Goal: Task Accomplishment & Management: Use online tool/utility

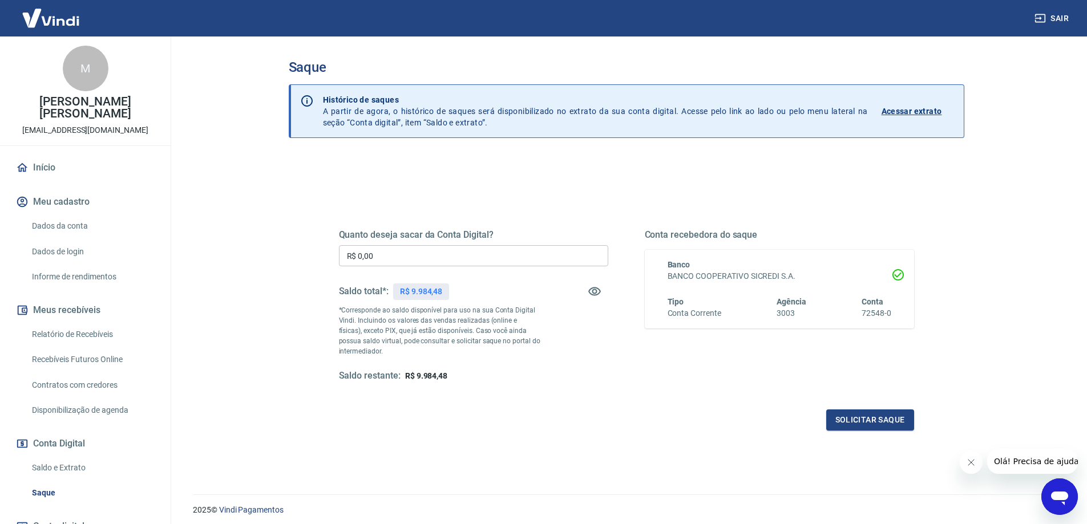
click at [479, 252] on input "R$ 0,00" at bounding box center [473, 255] width 269 height 21
type input "R$ 9.000,00"
click at [851, 416] on button "Solicitar saque" at bounding box center [870, 420] width 88 height 21
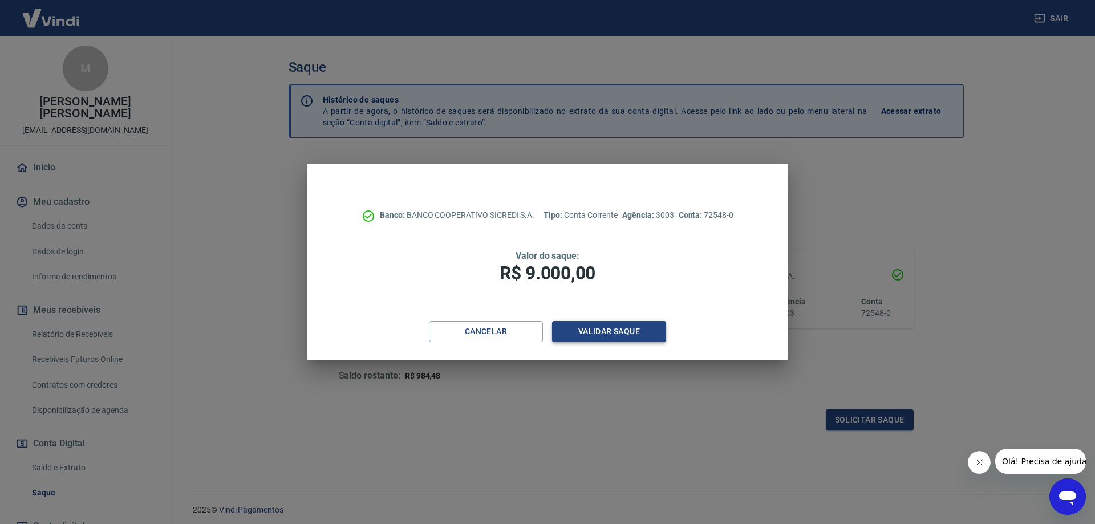
click at [619, 335] on button "Validar saque" at bounding box center [609, 331] width 114 height 21
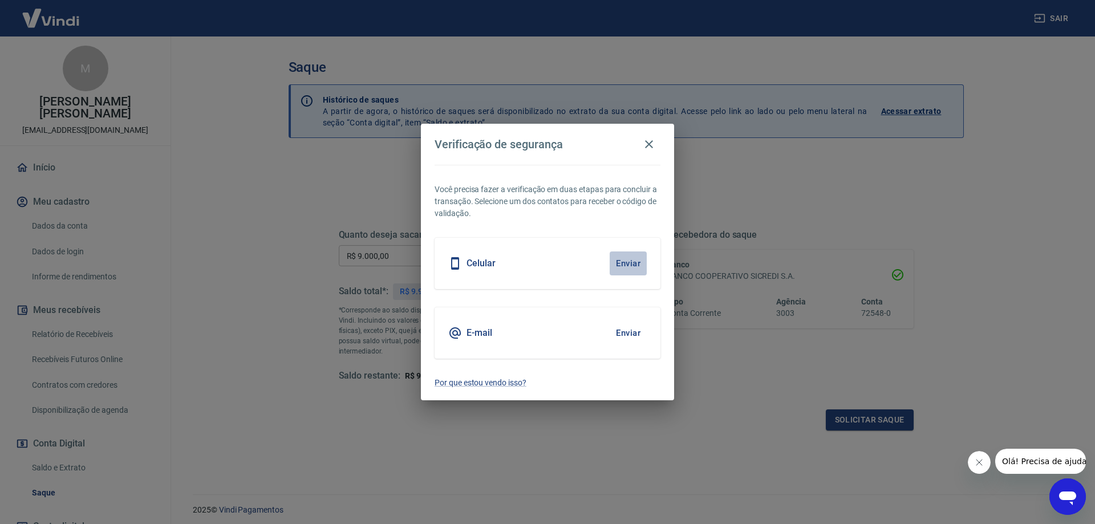
click at [627, 265] on button "Enviar" at bounding box center [628, 264] width 37 height 24
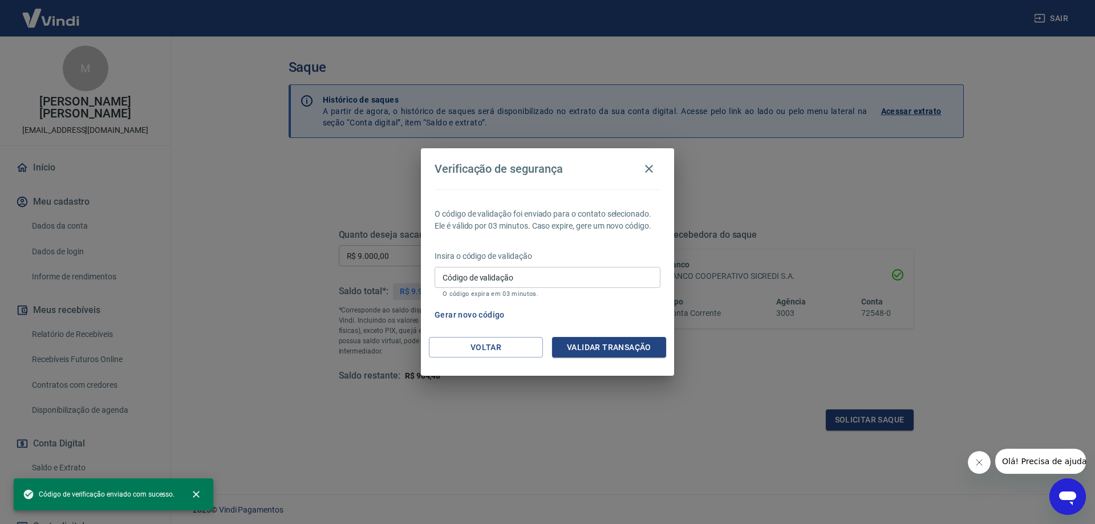
click at [581, 277] on input "Código de validação" at bounding box center [548, 277] width 226 height 21
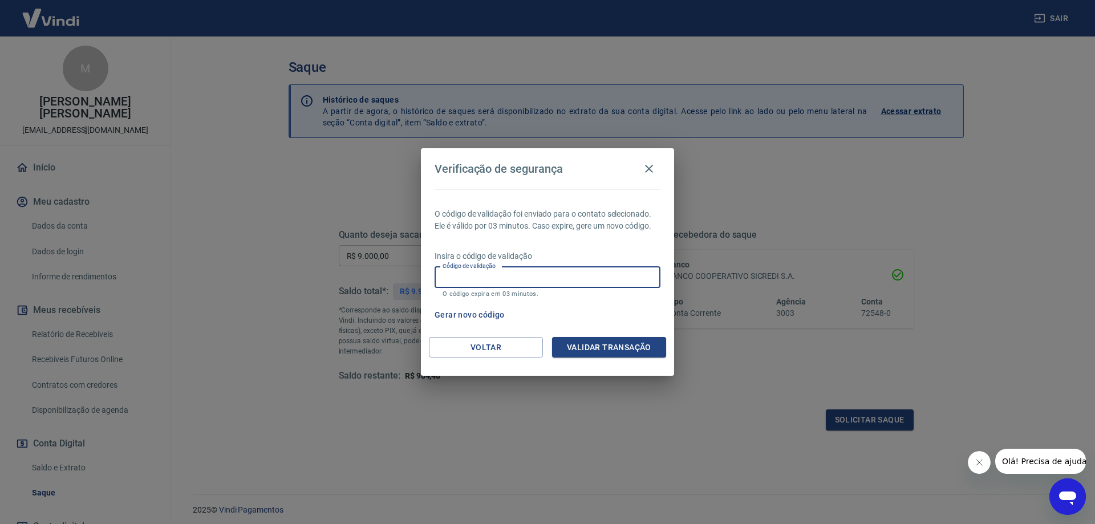
click at [627, 315] on div "Gerar novo código" at bounding box center [545, 315] width 230 height 21
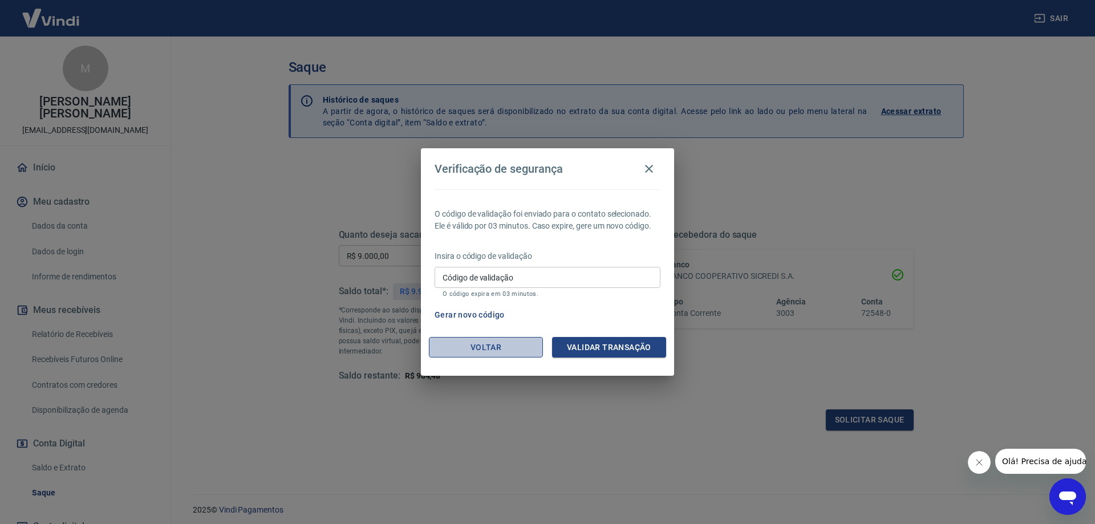
click at [496, 346] on button "Voltar" at bounding box center [486, 347] width 114 height 21
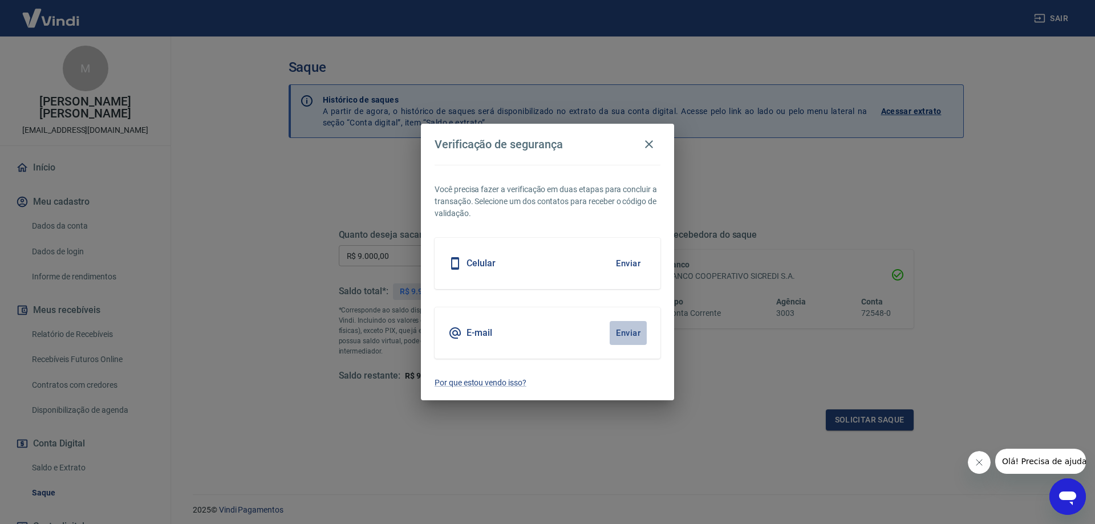
click at [631, 331] on button "Enviar" at bounding box center [628, 333] width 37 height 24
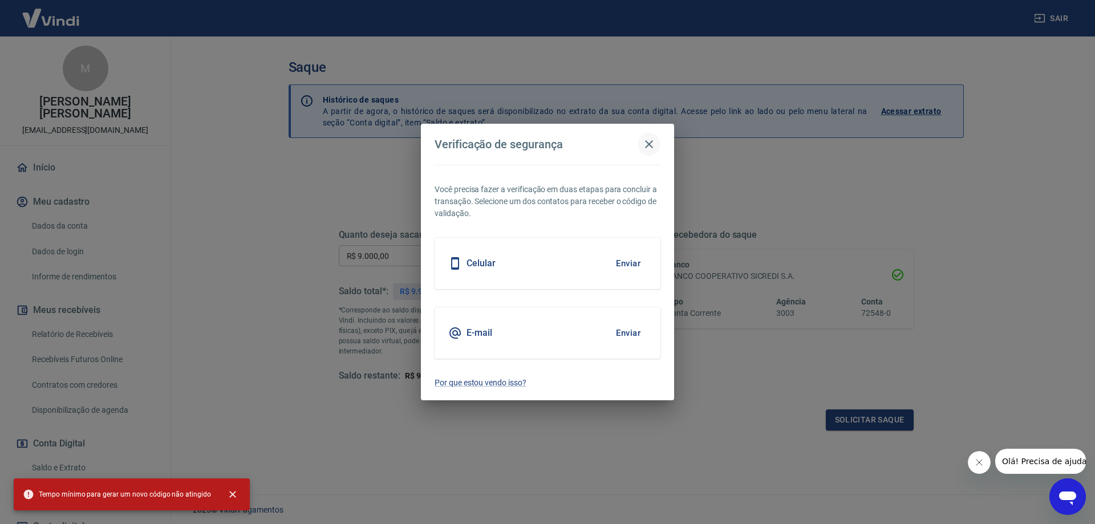
click at [649, 144] on icon "button" at bounding box center [649, 144] width 8 height 8
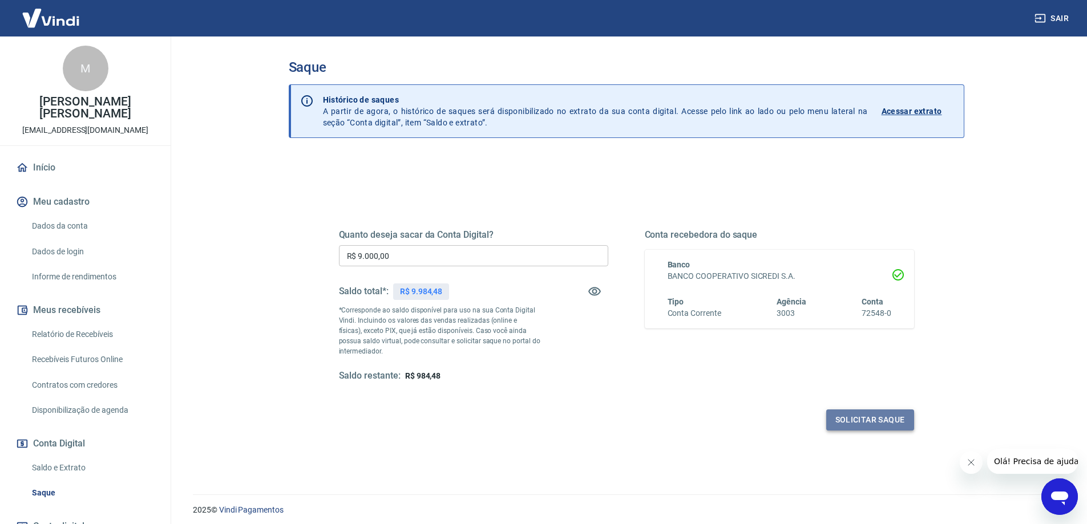
click at [868, 427] on button "Solicitar saque" at bounding box center [870, 420] width 88 height 21
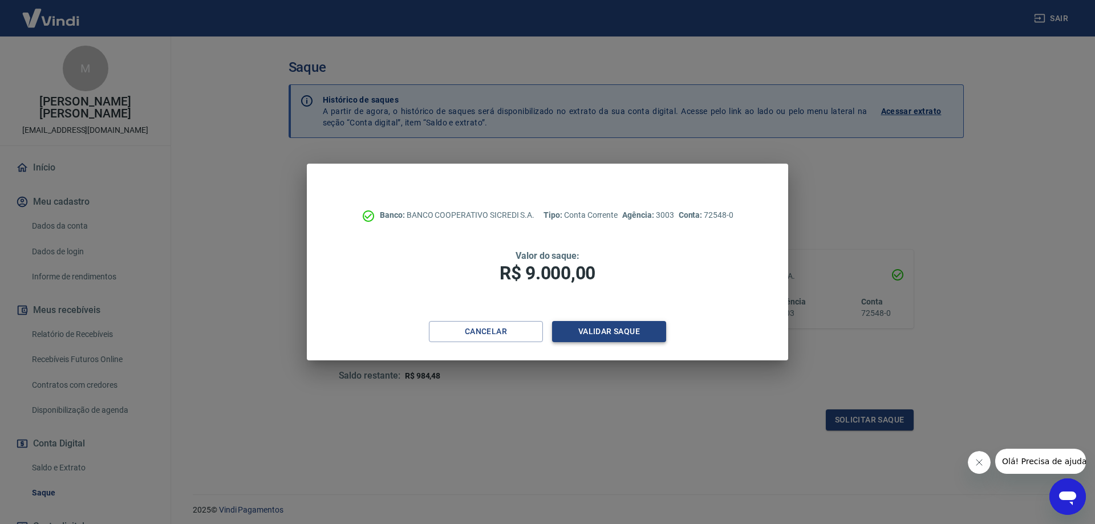
click at [628, 333] on button "Validar saque" at bounding box center [609, 331] width 114 height 21
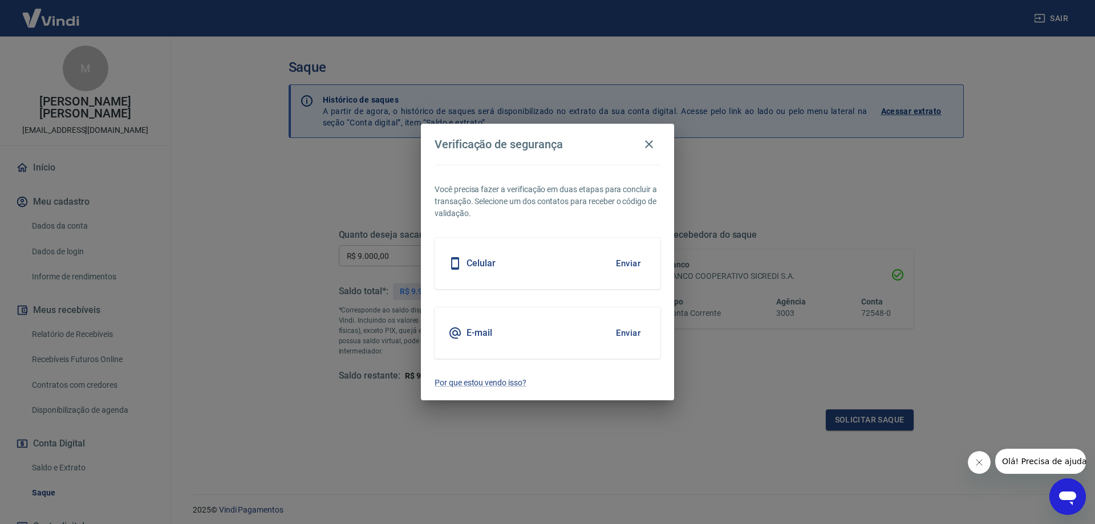
click at [633, 335] on button "Enviar" at bounding box center [628, 333] width 37 height 24
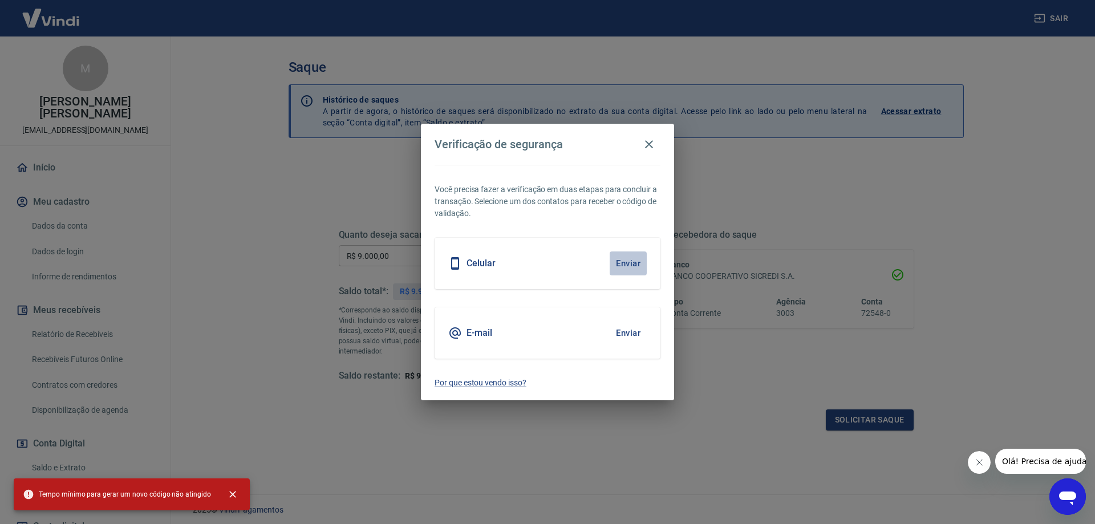
click at [621, 264] on button "Enviar" at bounding box center [628, 264] width 37 height 24
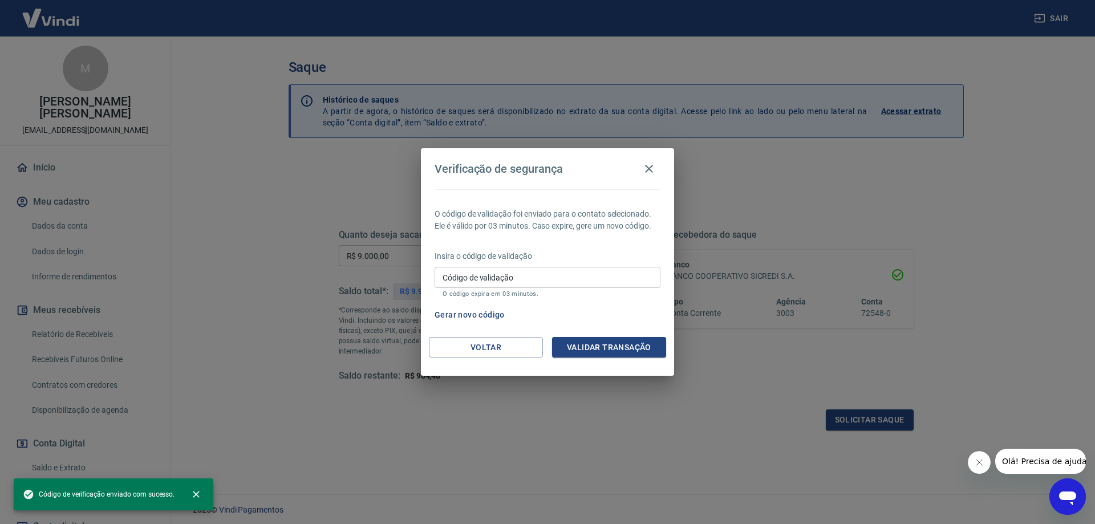
click at [622, 261] on body "Sair M Milla Tattillucy [PERSON_NAME] [EMAIL_ADDRESS][DOMAIN_NAME] Início Meu c…" at bounding box center [547, 262] width 1095 height 524
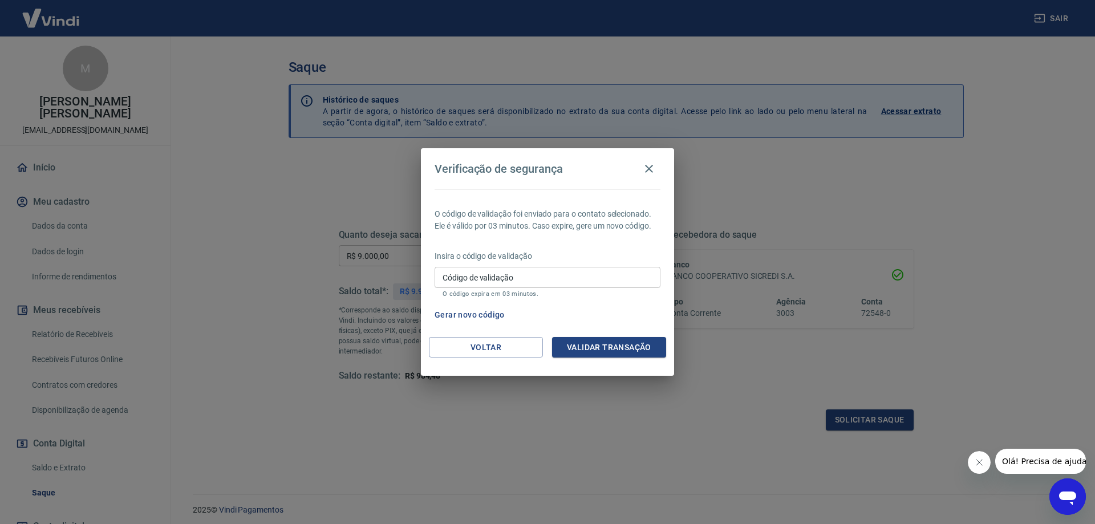
drag, startPoint x: 505, startPoint y: 274, endPoint x: 513, endPoint y: 276, distance: 7.6
click at [505, 274] on div "Código de validação Código de validação O código expira em 03 minutos." at bounding box center [548, 282] width 226 height 31
type input "879736"
click at [633, 352] on button "Validar transação" at bounding box center [609, 347] width 114 height 21
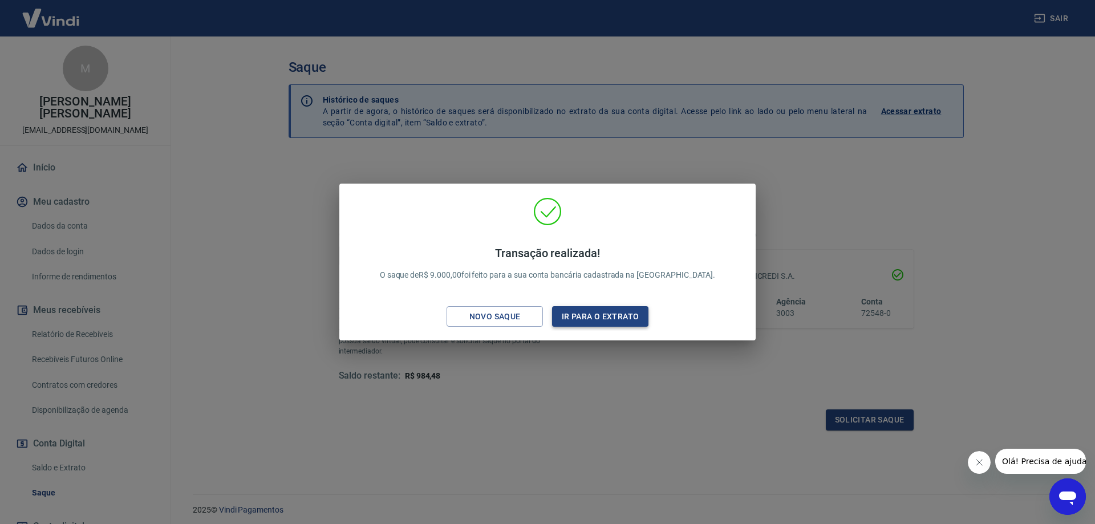
click at [602, 318] on button "Ir para o extrato" at bounding box center [600, 316] width 96 height 21
